Goal: Transaction & Acquisition: Obtain resource

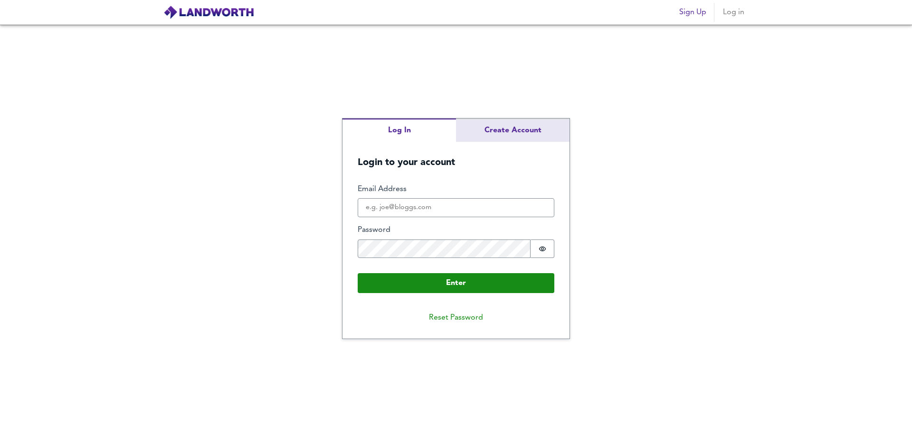
click at [510, 130] on div "Log In Create Account Login to your account Enter Email Address Password Passwo…" at bounding box center [455, 229] width 227 height 221
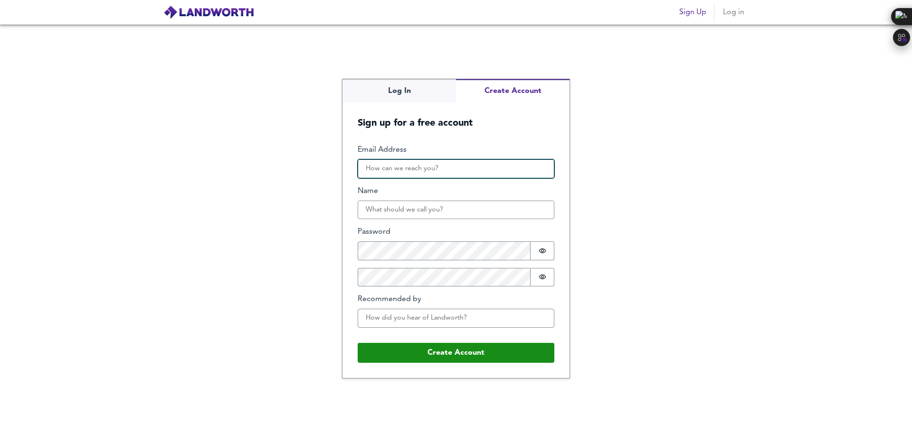
click at [440, 162] on input "Email Address" at bounding box center [455, 169] width 197 height 19
type input "[EMAIL_ADDRESS][DOMAIN_NAME]"
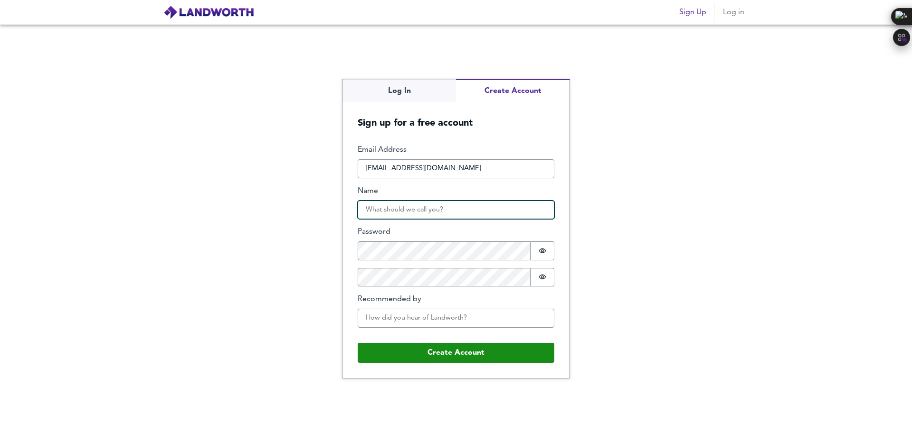
click at [432, 202] on input "Name" at bounding box center [455, 210] width 197 height 19
type input "[PERSON_NAME]"
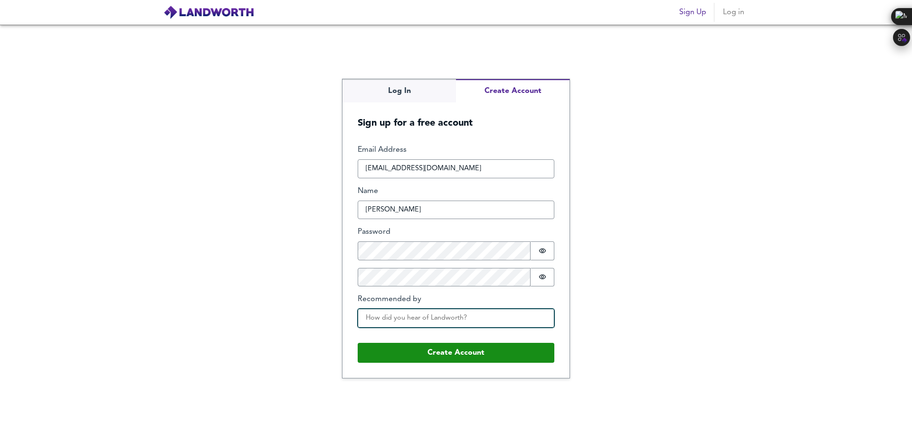
click at [444, 318] on input "Recommended by" at bounding box center [455, 318] width 197 height 19
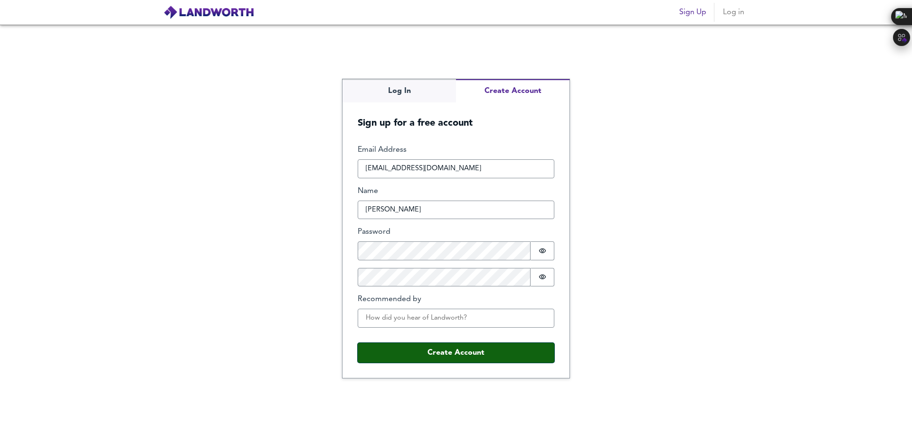
click at [463, 358] on button "Create Account" at bounding box center [455, 353] width 197 height 20
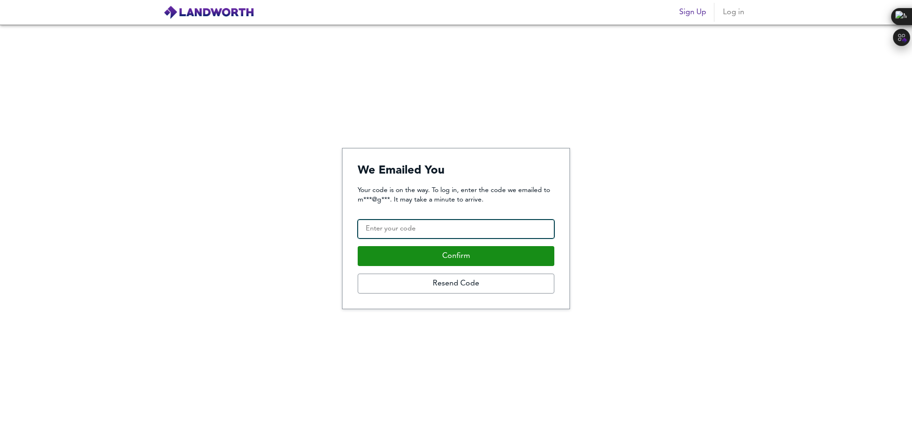
click at [402, 233] on input "Confirmation Code" at bounding box center [455, 229] width 197 height 19
type input "288803"
click at [357, 246] on button "Confirm" at bounding box center [455, 256] width 197 height 20
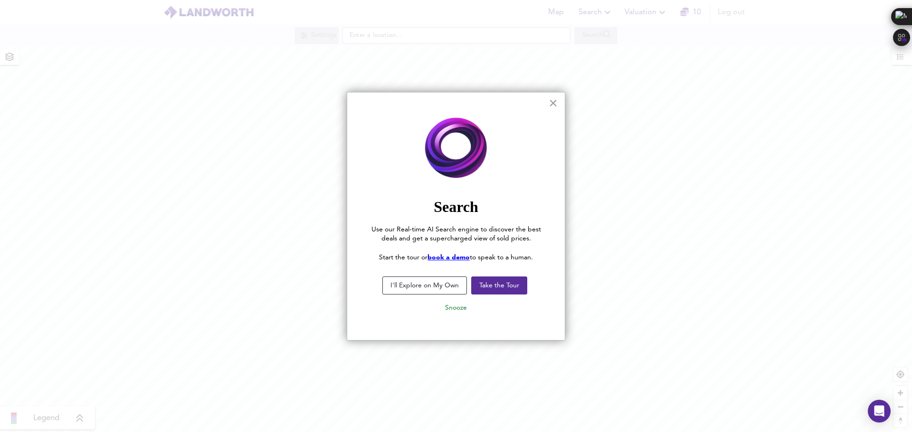
click at [432, 290] on button "I'll Explore on My Own" at bounding box center [424, 286] width 85 height 18
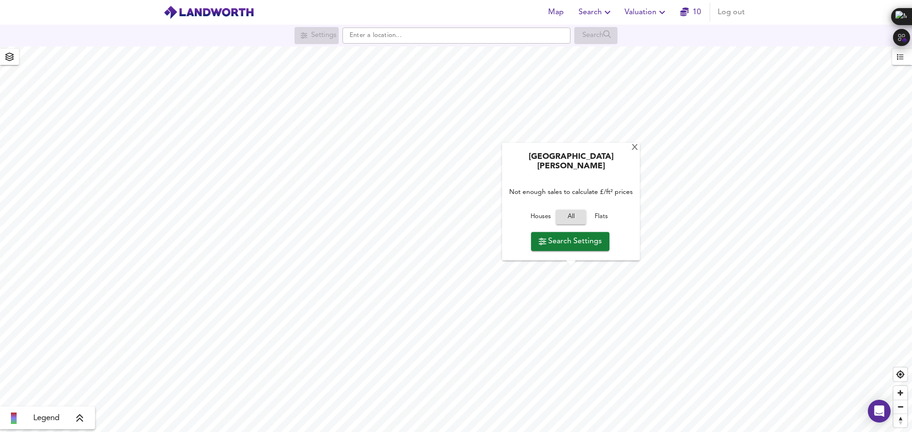
click at [626, 154] on div "[GEOGRAPHIC_DATA][PERSON_NAME] Not enough sales to calculate £/ft² prices House…" at bounding box center [571, 202] width 138 height 118
click at [632, 153] on div "X" at bounding box center [634, 148] width 8 height 9
